Goal: Task Accomplishment & Management: Use online tool/utility

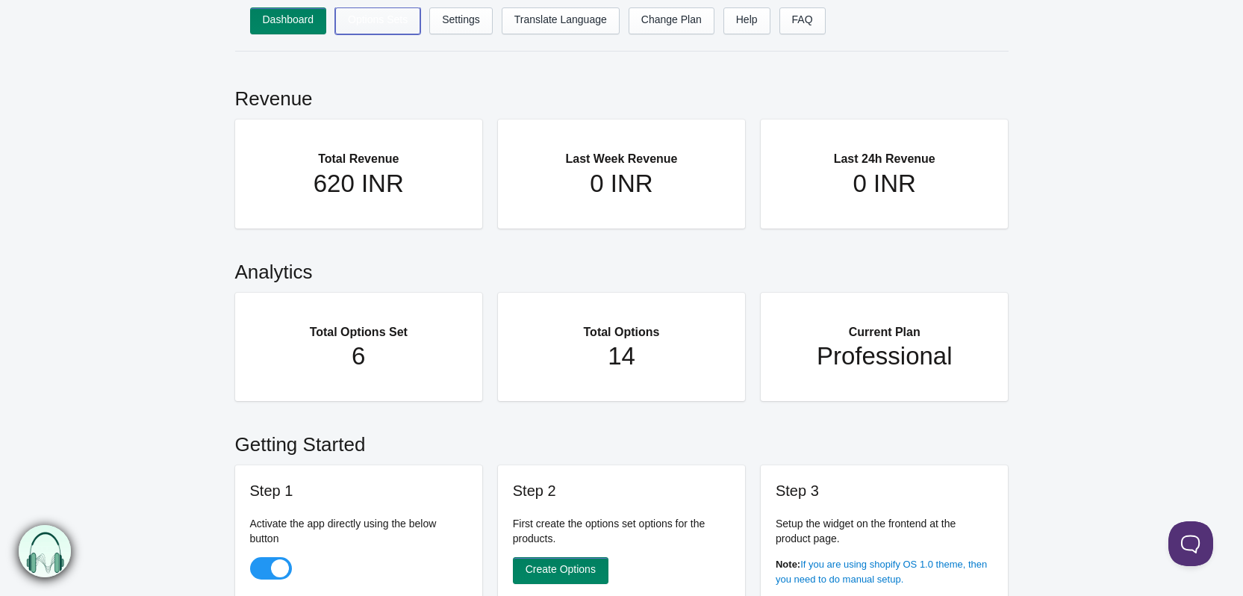
click at [377, 19] on link "Options Sets" at bounding box center [377, 20] width 85 height 27
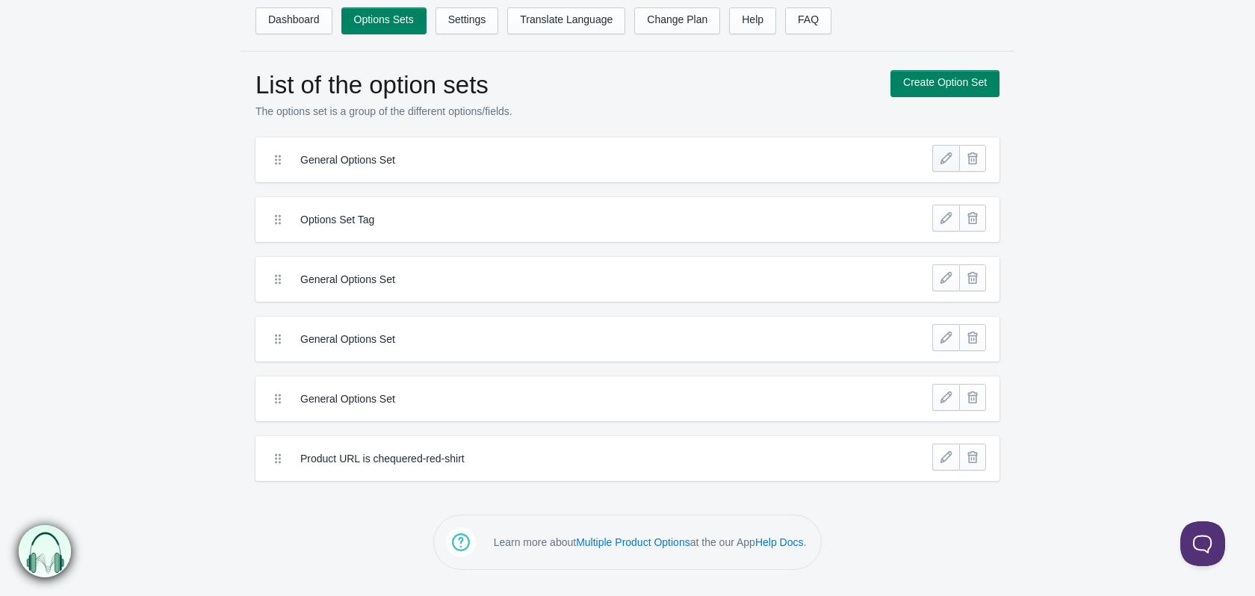
click at [944, 164] on link at bounding box center [945, 158] width 27 height 27
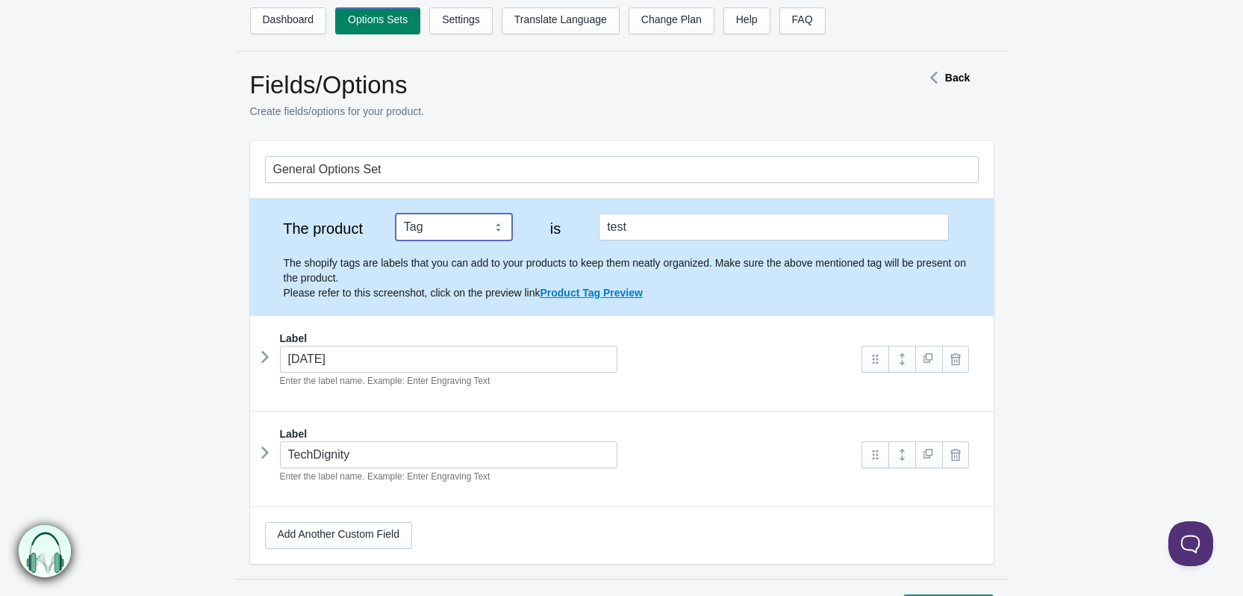
click at [449, 223] on select "Tag Vendor Type URL Handle All Products" at bounding box center [454, 227] width 116 height 27
click at [429, 229] on select "Tag Vendor Type URL Handle All Products" at bounding box center [454, 227] width 116 height 27
click at [458, 234] on select "Tag Vendor Type URL Handle All Products" at bounding box center [454, 227] width 116 height 27
click at [428, 229] on select "Tag Vendor Type URL Handle All Products" at bounding box center [454, 227] width 116 height 27
